Goal: Task Accomplishment & Management: Use online tool/utility

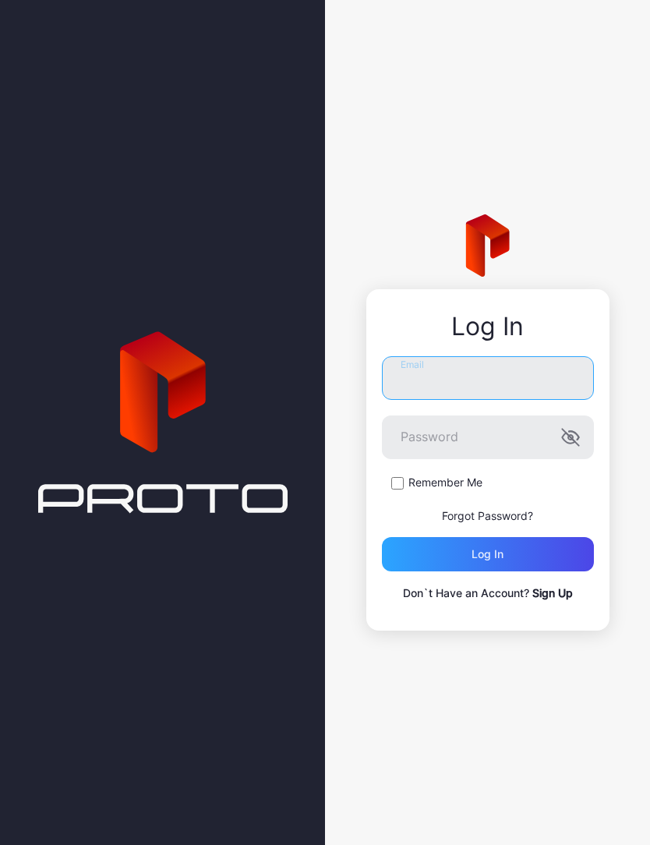
click at [493, 371] on input "Email" at bounding box center [488, 378] width 212 height 44
type input "**********"
click at [487, 554] on button "Log in" at bounding box center [488, 554] width 212 height 34
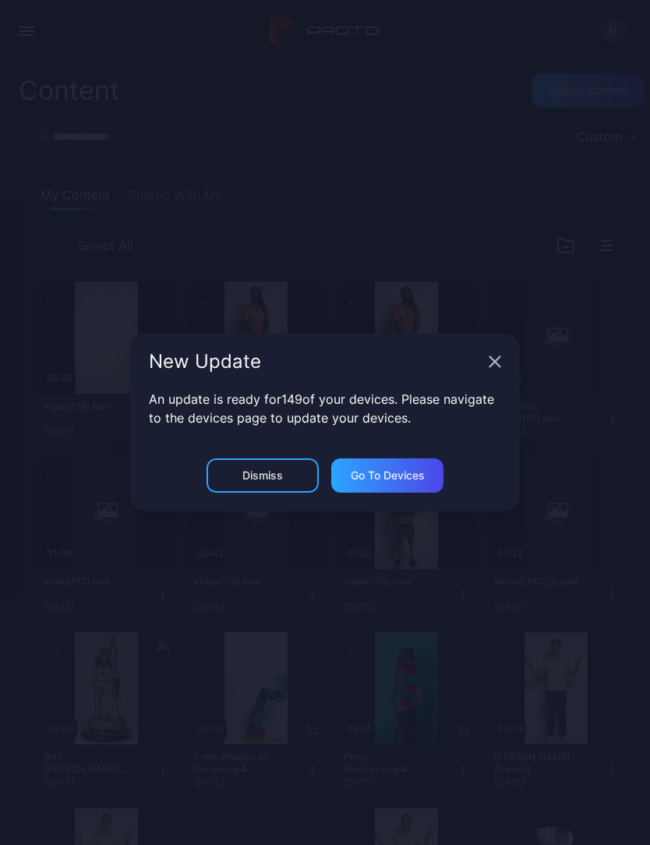
click at [488, 359] on icon "button" at bounding box center [494, 361] width 12 height 12
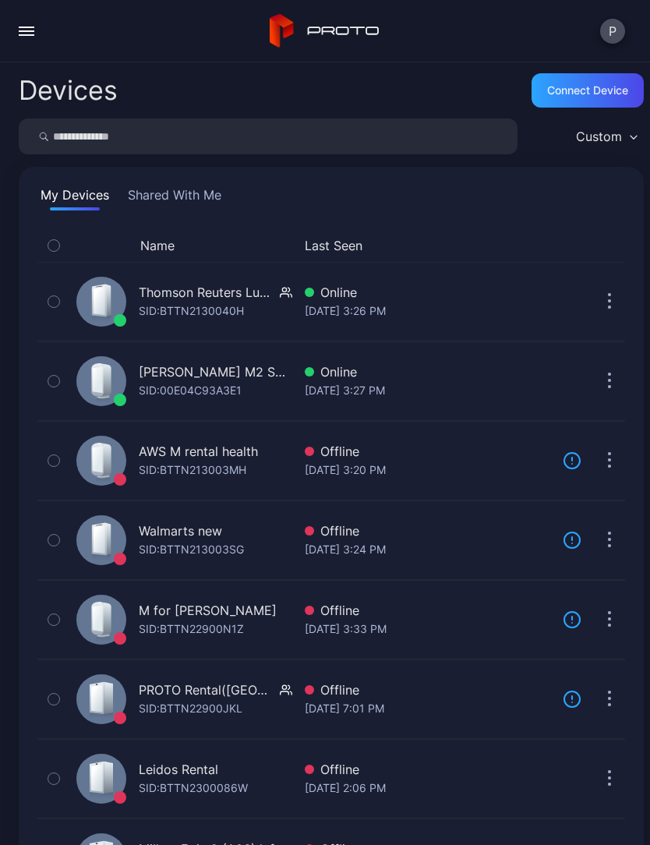
click at [25, 25] on button "button" at bounding box center [26, 31] width 31 height 31
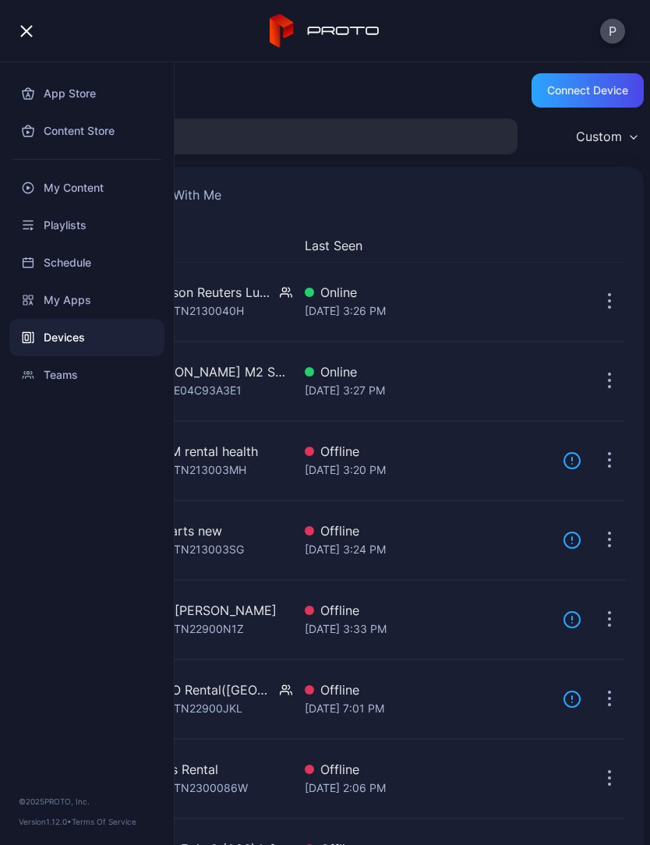
click at [79, 177] on div "My Content" at bounding box center [86, 187] width 155 height 37
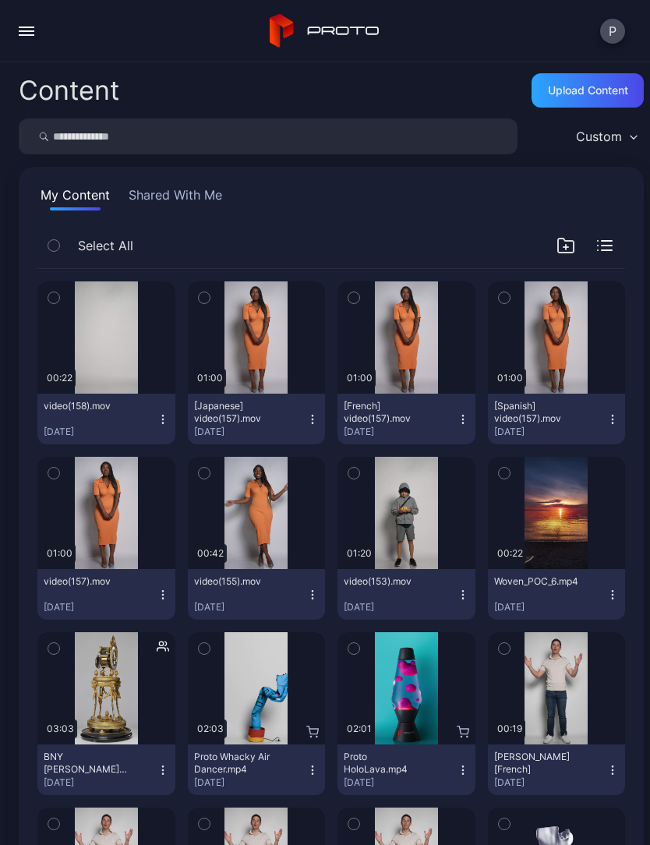
click at [0, 0] on div "Preview" at bounding box center [0, 0] width 0 height 0
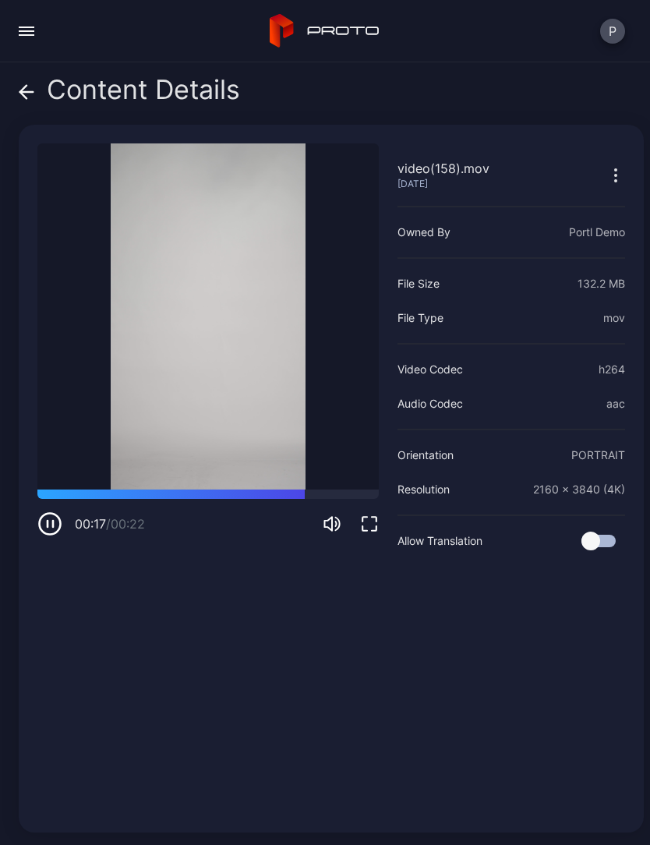
click at [23, 88] on icon at bounding box center [23, 91] width 6 height 13
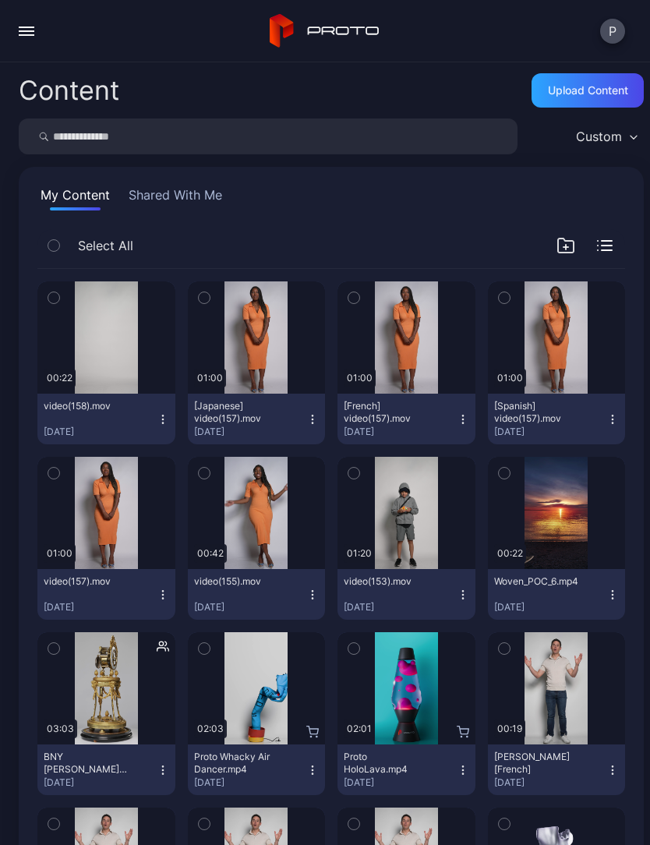
click at [165, 418] on icon "button" at bounding box center [163, 419] width 12 height 12
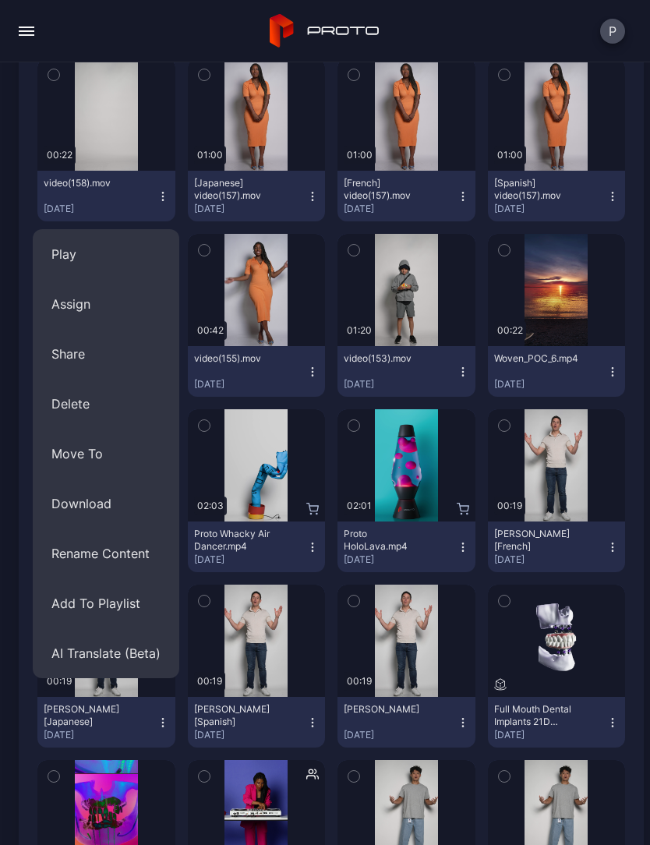
scroll to position [231, 0]
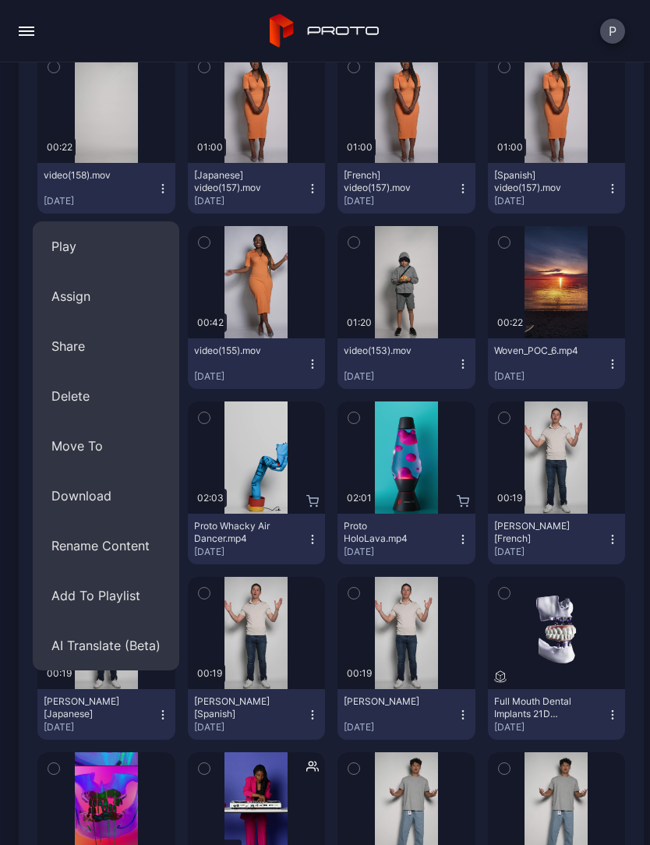
click at [106, 647] on button "AI Translate (Beta)" at bounding box center [106, 645] width 146 height 50
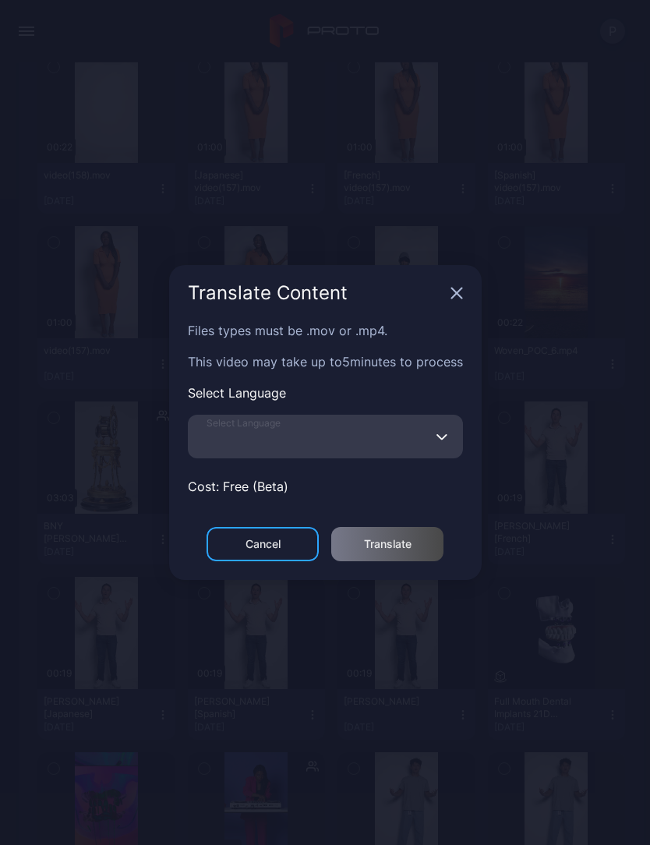
click at [319, 424] on input "Select Language" at bounding box center [325, 436] width 275 height 44
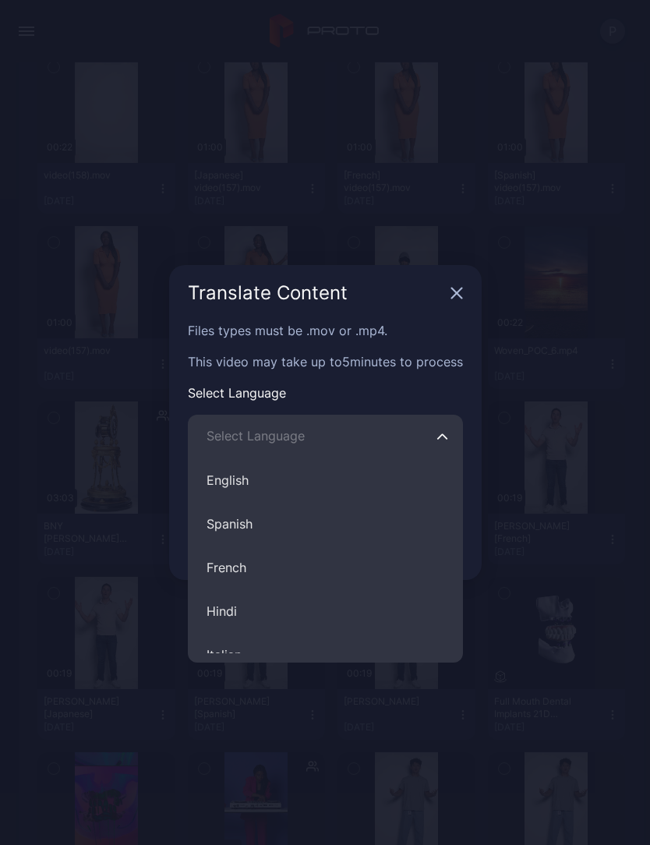
click at [312, 508] on button "Spanish" at bounding box center [325, 524] width 275 height 44
type input "*******"
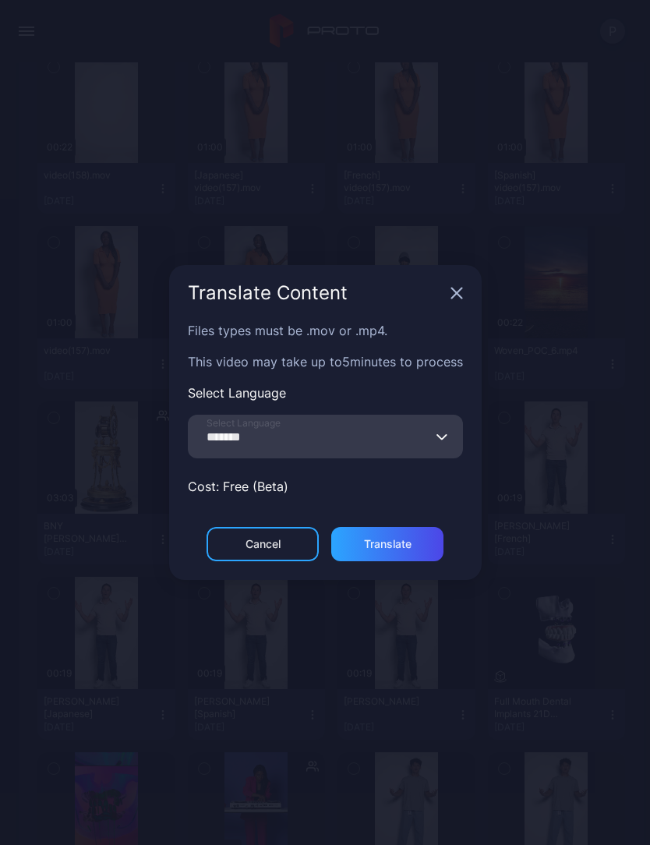
click at [399, 549] on div "Translate" at bounding box center [388, 544] width 48 height 12
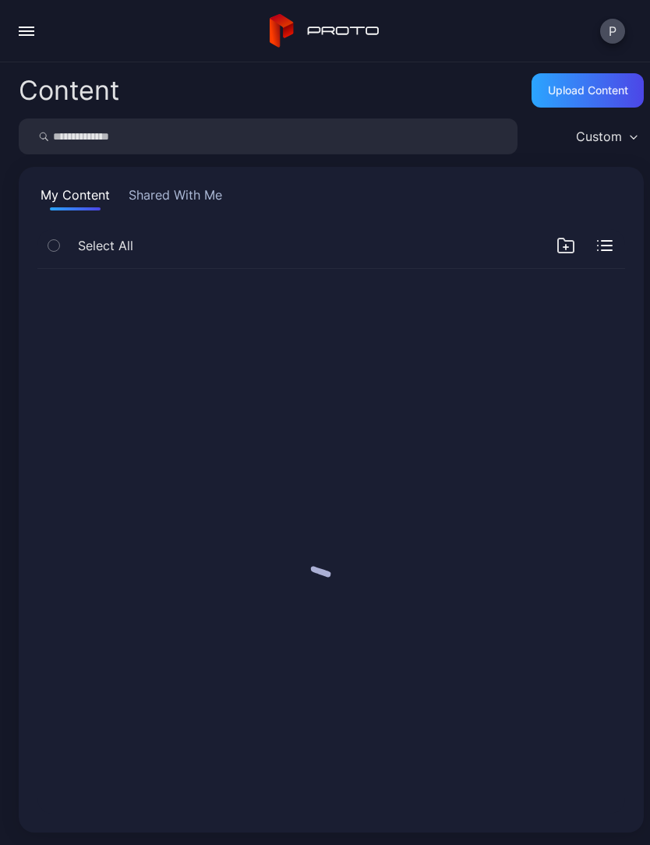
scroll to position [0, 0]
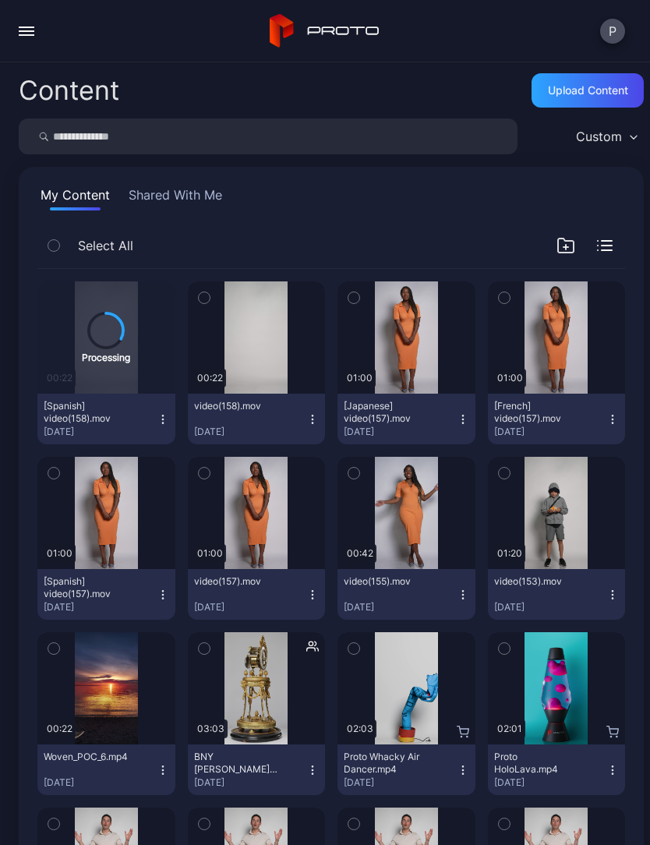
click at [315, 421] on icon "button" at bounding box center [312, 419] width 12 height 12
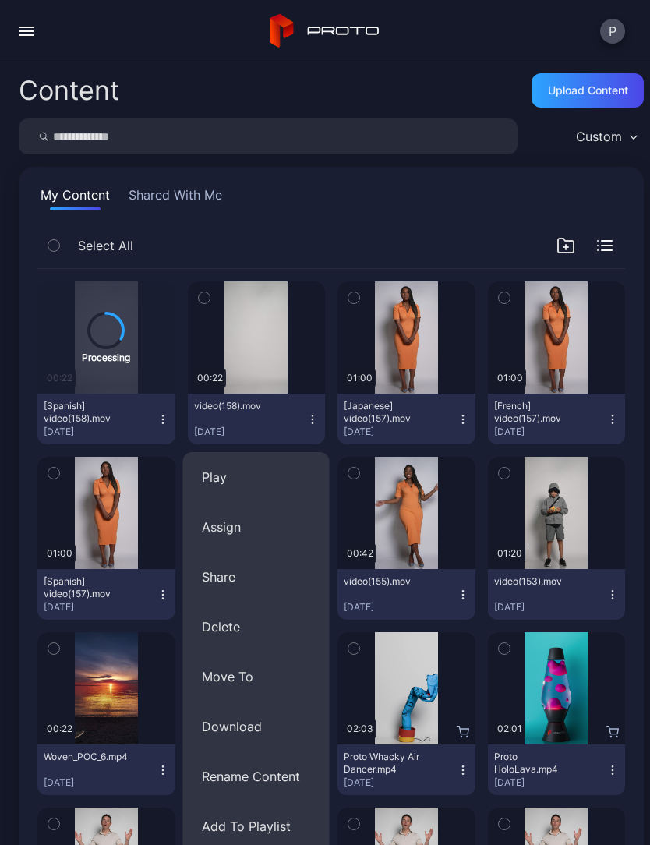
click at [244, 530] on button "Assign" at bounding box center [256, 527] width 146 height 50
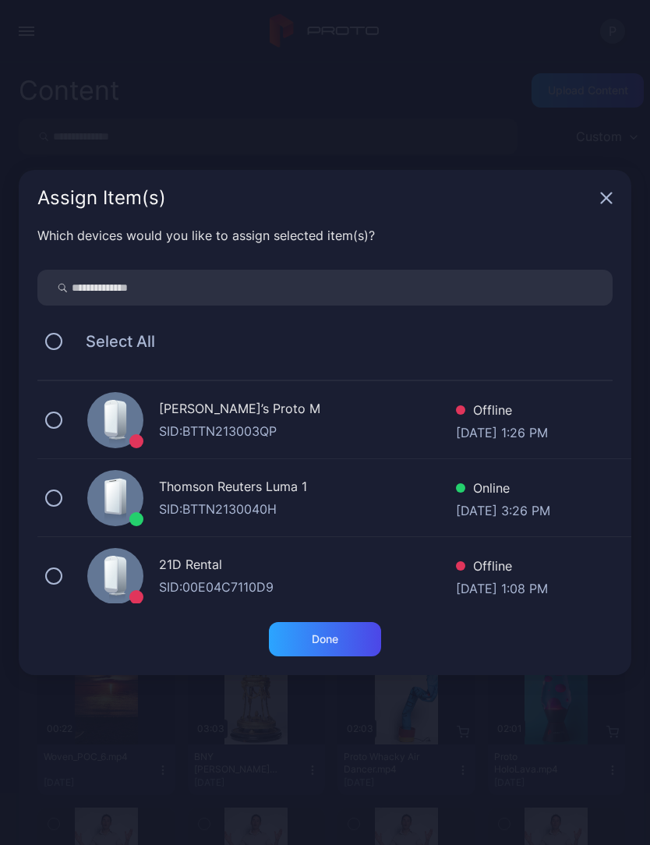
click at [255, 282] on input "search" at bounding box center [324, 288] width 575 height 36
type input "***"
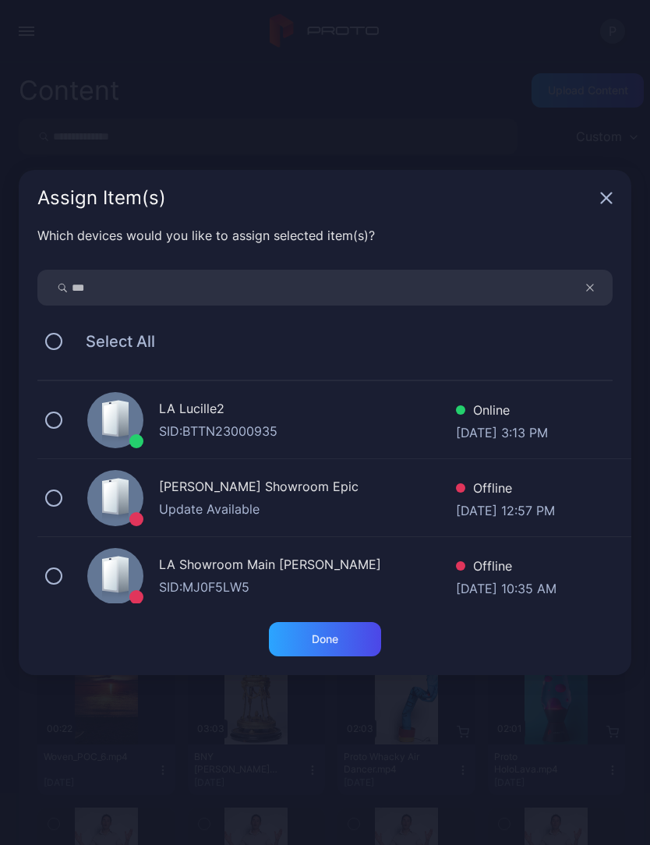
click at [39, 414] on div "LA Lucille2 SID: BTTN23000935 Online Aug 12, 2025 at 3:13 PM" at bounding box center [334, 420] width 594 height 78
click at [333, 638] on div "Done" at bounding box center [325, 639] width 26 height 12
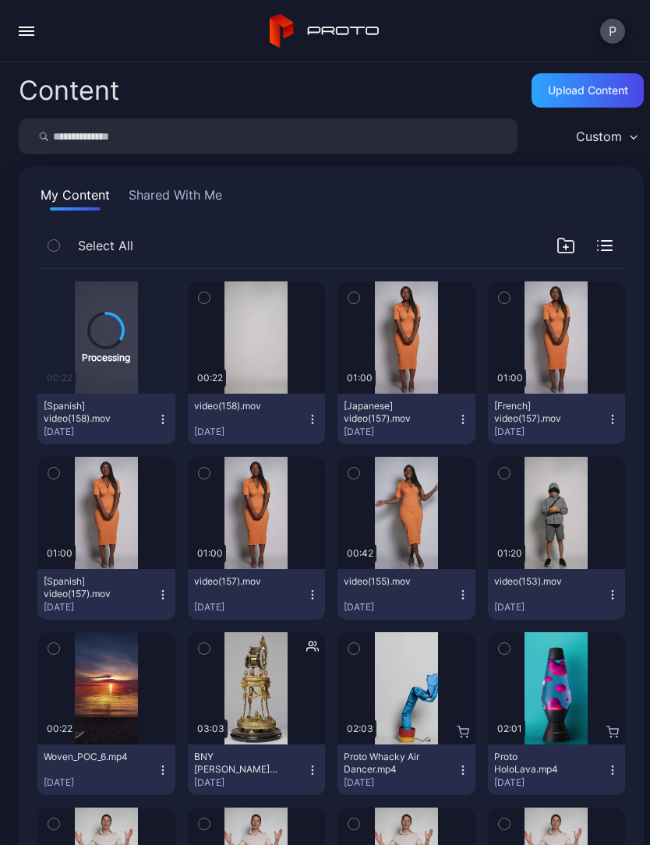
click at [0, 0] on div "Preview" at bounding box center [0, 0] width 0 height 0
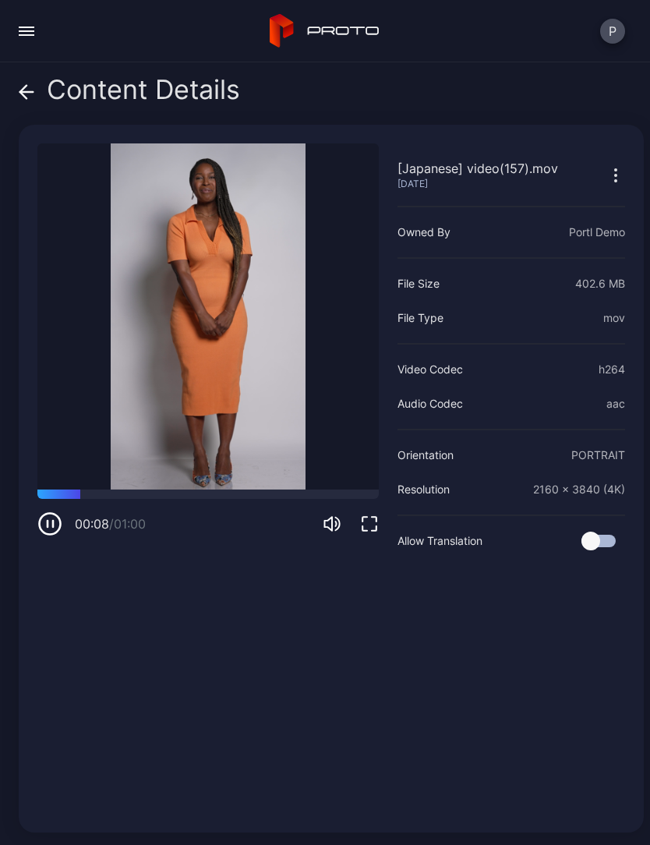
click at [28, 94] on icon at bounding box center [27, 92] width 16 height 16
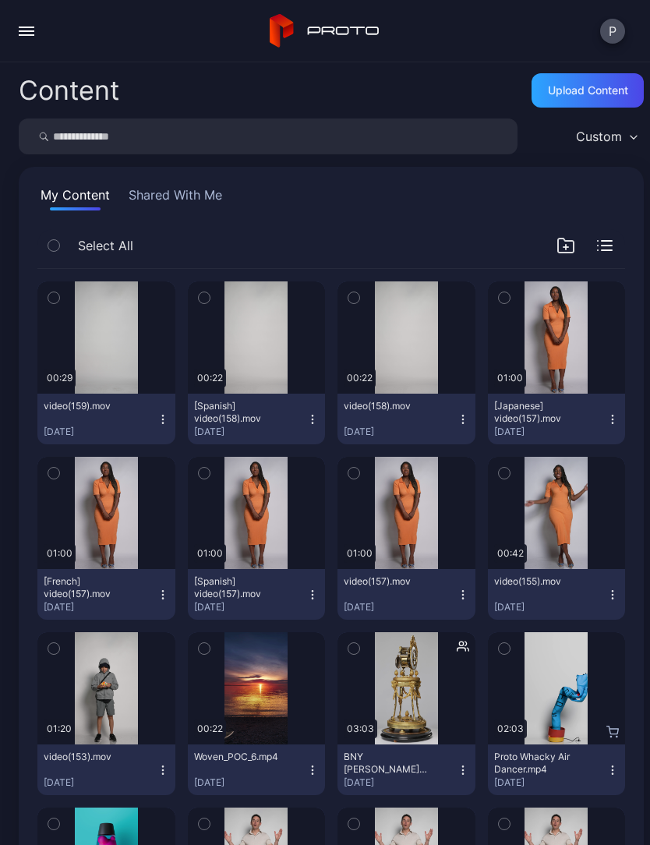
click at [100, 360] on div "Preview" at bounding box center [106, 337] width 138 height 112
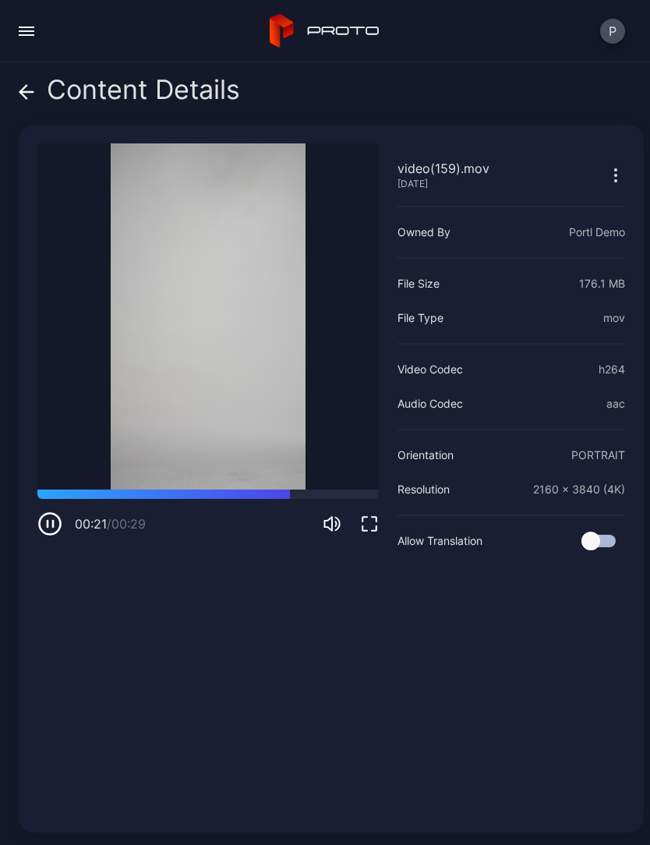
click at [606, 170] on icon "button" at bounding box center [615, 175] width 19 height 19
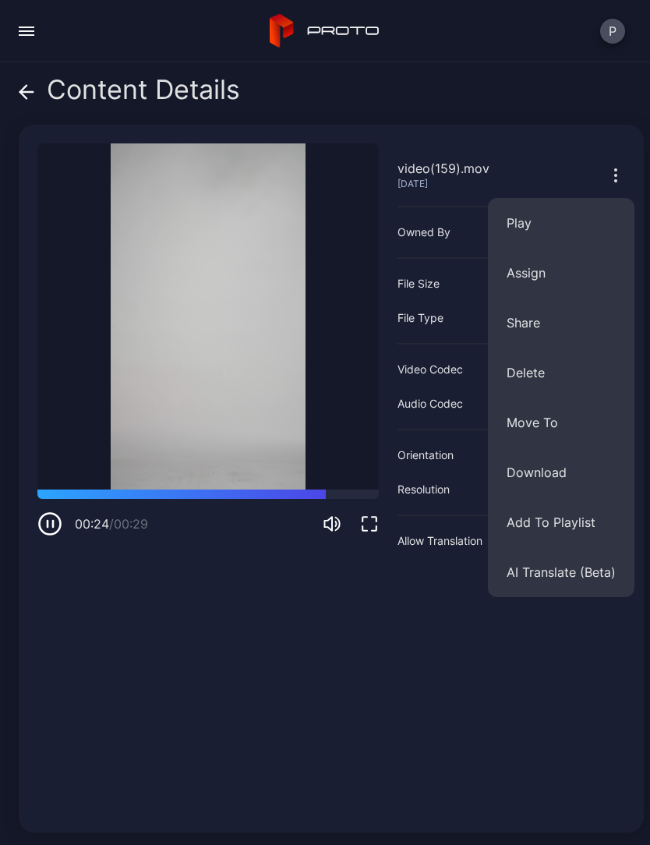
click at [532, 277] on button "Assign" at bounding box center [561, 273] width 146 height 50
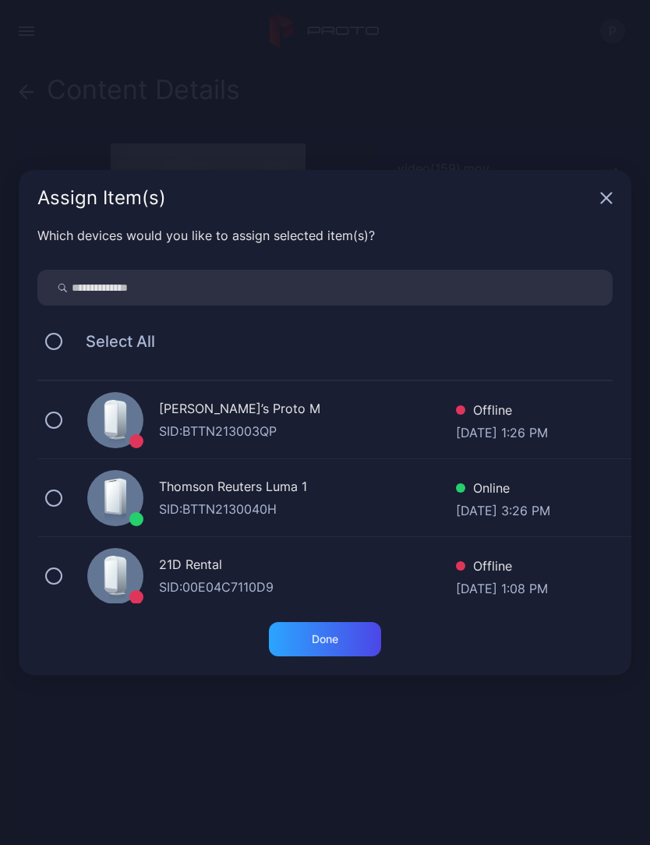
click at [104, 283] on input "search" at bounding box center [324, 288] width 575 height 36
type input "***"
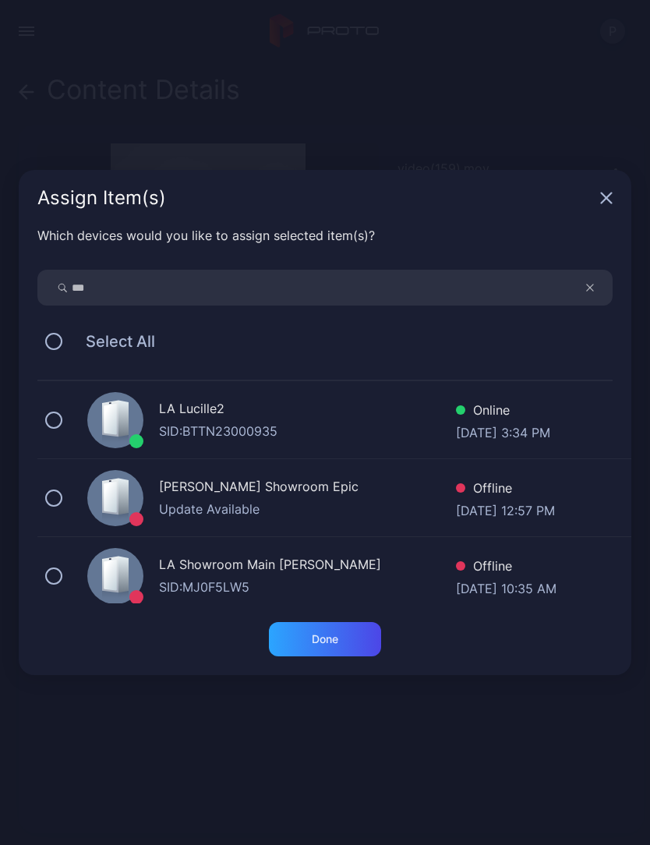
click at [53, 421] on button at bounding box center [53, 419] width 17 height 17
click at [318, 631] on div "Done" at bounding box center [325, 639] width 112 height 34
